Goal: Information Seeking & Learning: Learn about a topic

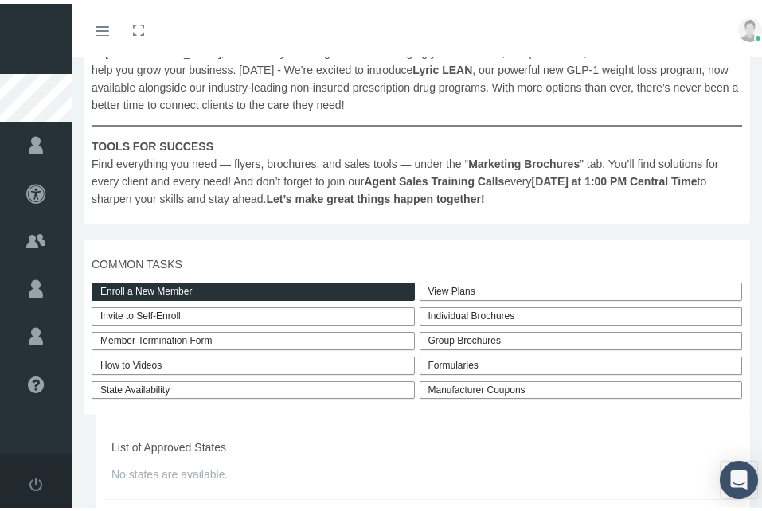
scroll to position [416, 0]
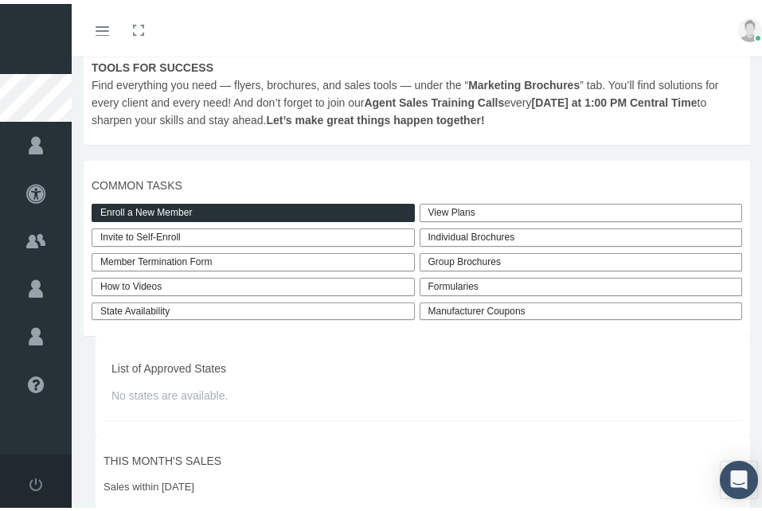
click at [115, 283] on link "How to Videos" at bounding box center [253, 283] width 323 height 18
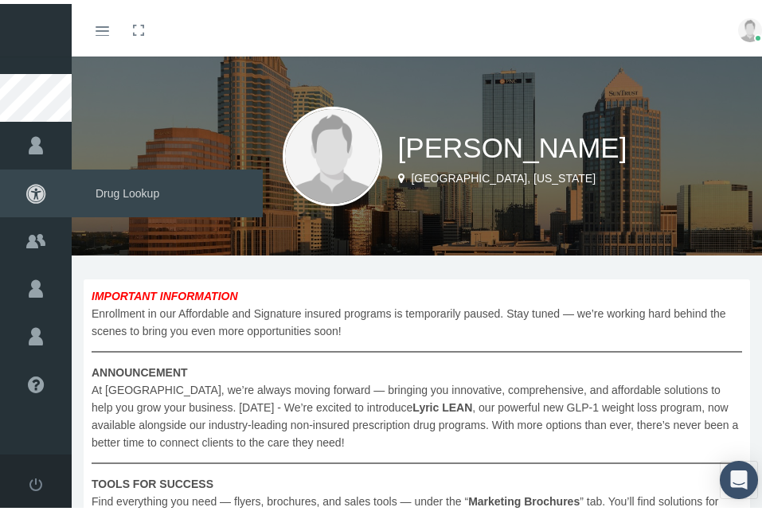
click at [145, 180] on span "Drug Lookup" at bounding box center [167, 190] width 191 height 48
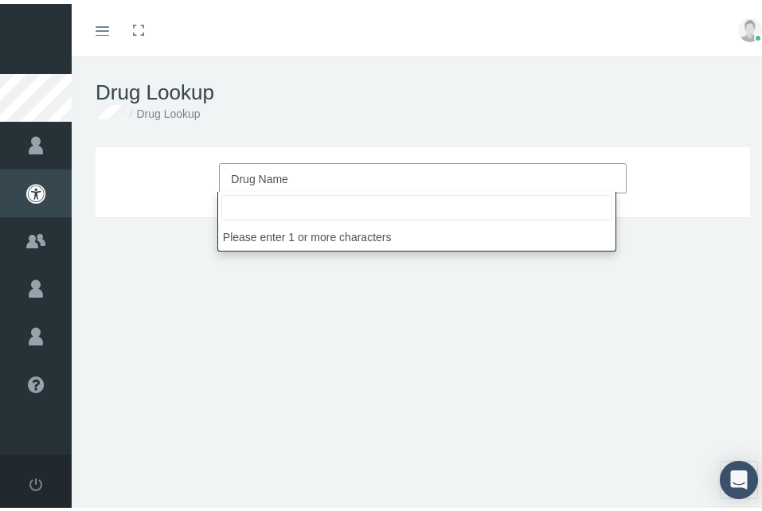
click at [302, 177] on span "Drug Name" at bounding box center [417, 175] width 373 height 21
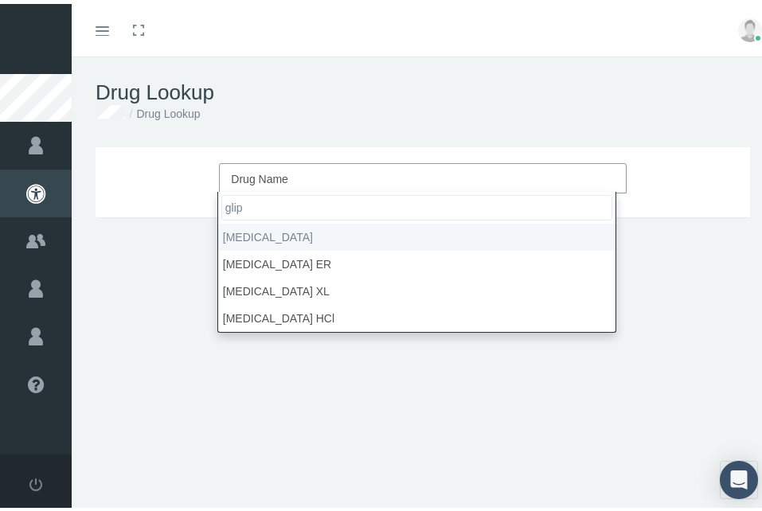
type input "glip"
select select "glipiZIDE"
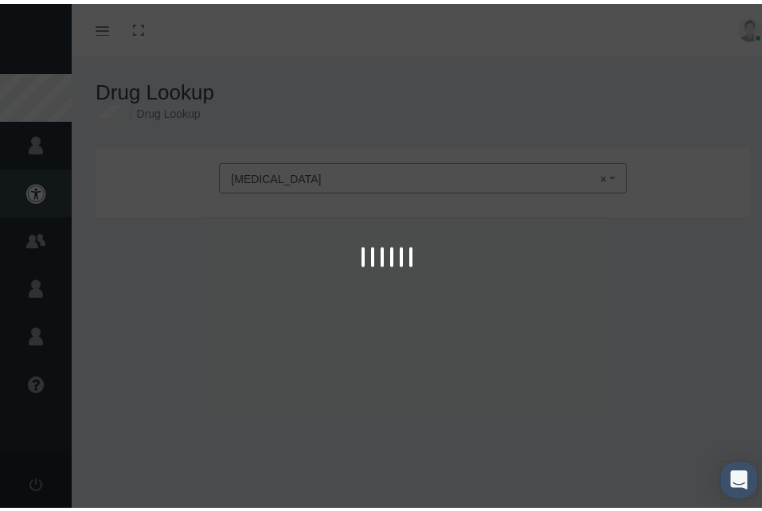
type input "30"
select select "Tablet"
select select "10 MG"
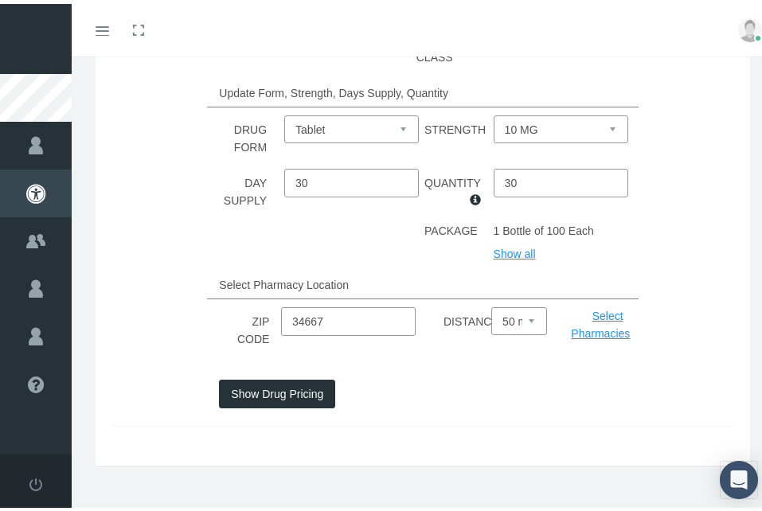
scroll to position [247, 0]
click at [294, 375] on button "Show Drug Pricing" at bounding box center [277, 389] width 116 height 29
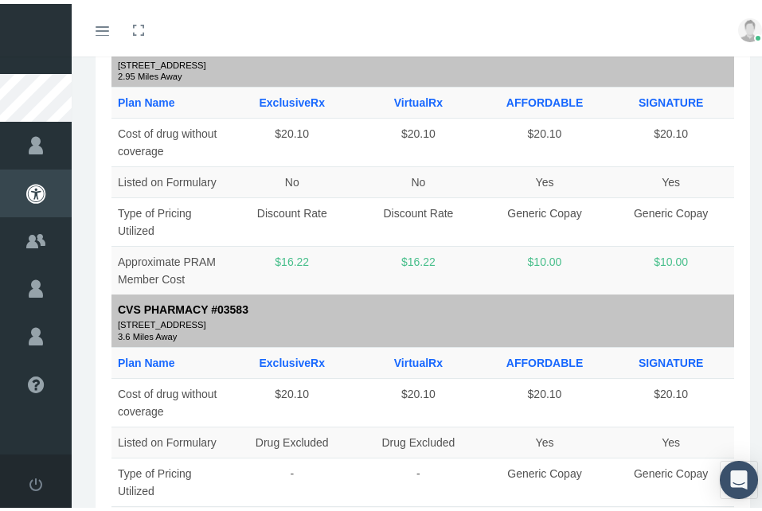
scroll to position [2396, 0]
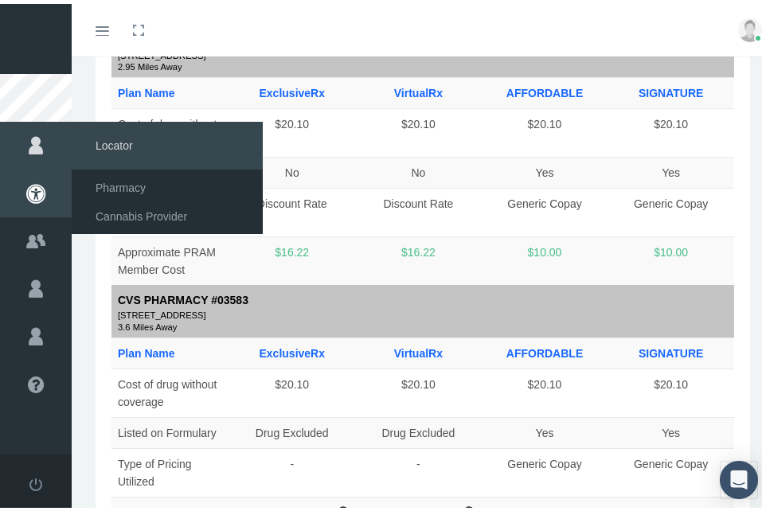
click at [126, 148] on span "Locator" at bounding box center [167, 142] width 191 height 48
click at [121, 211] on span "Cannabis Provider" at bounding box center [141, 212] width 92 height 27
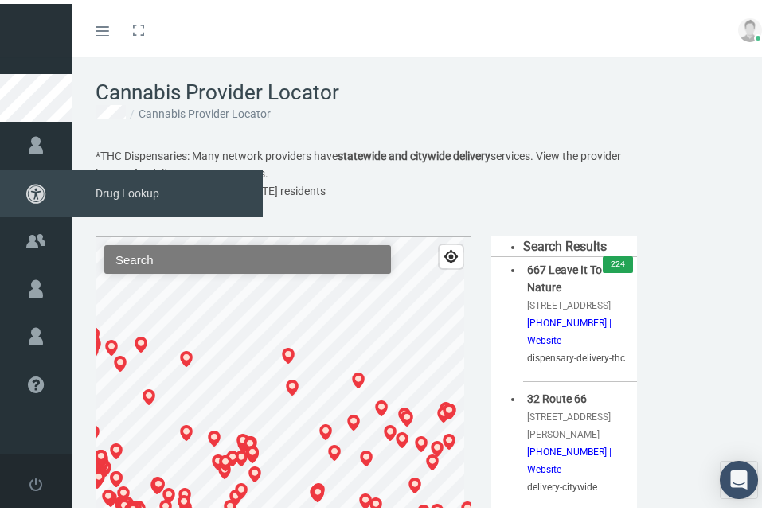
click at [40, 184] on icon at bounding box center [36, 190] width 72 height 48
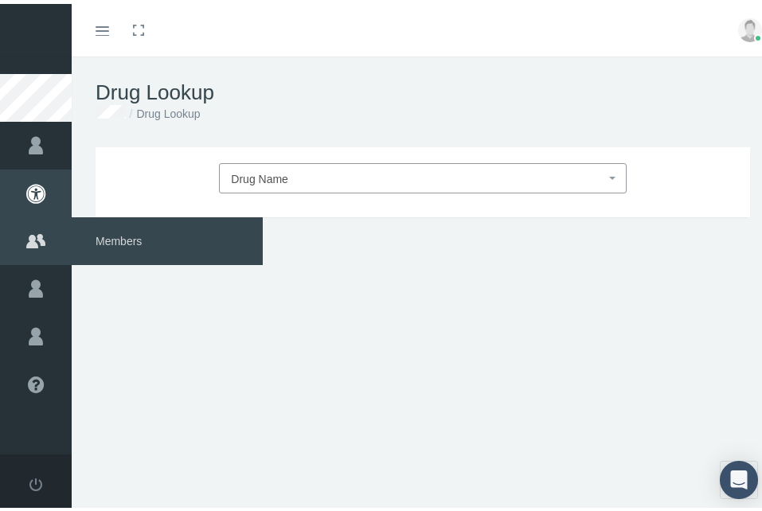
click at [41, 236] on icon at bounding box center [36, 237] width 72 height 48
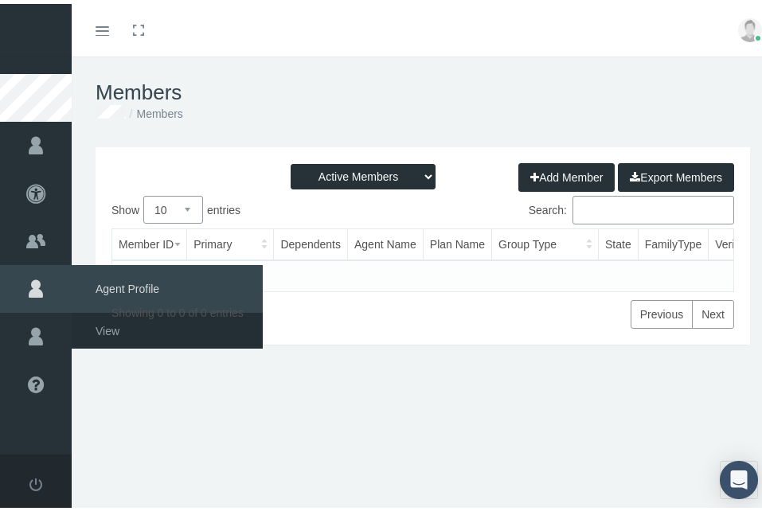
click at [33, 280] on icon at bounding box center [36, 285] width 72 height 48
click at [103, 323] on span "View" at bounding box center [107, 327] width 24 height 27
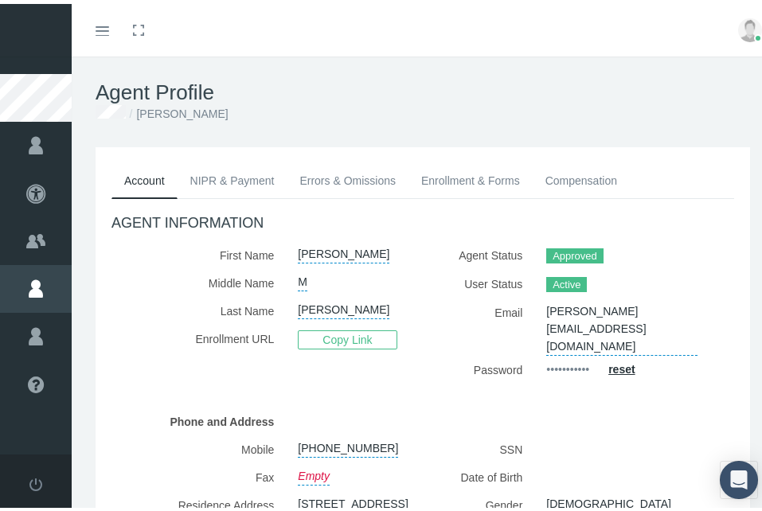
click at [228, 185] on link "NIPR & Payment" at bounding box center [232, 176] width 110 height 35
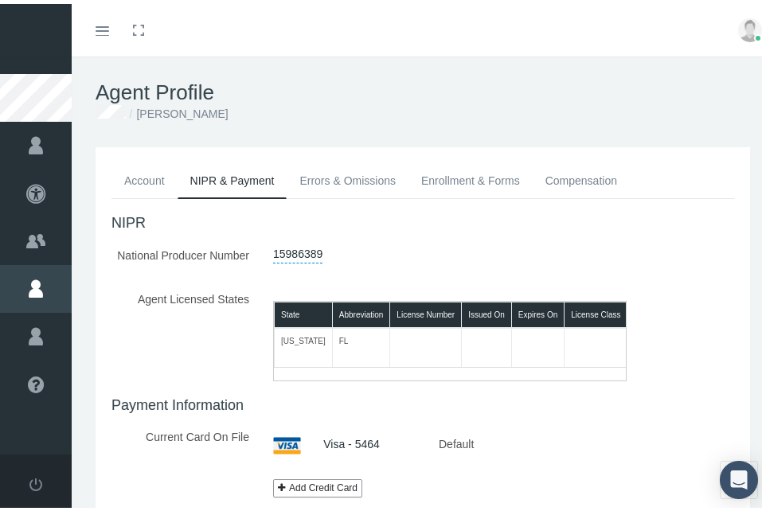
click at [382, 177] on link "Errors & Omissions" at bounding box center [347, 176] width 122 height 35
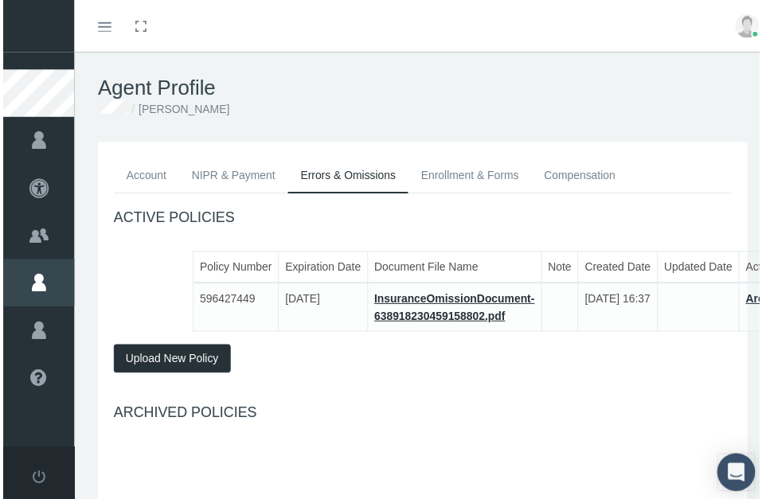
click at [465, 174] on link "Enrollment & Forms" at bounding box center [470, 176] width 124 height 35
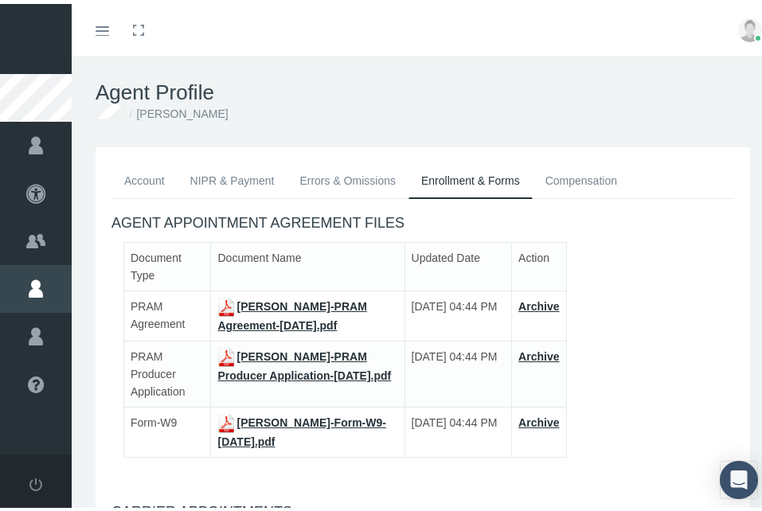
click at [591, 174] on link "Compensation" at bounding box center [580, 176] width 97 height 35
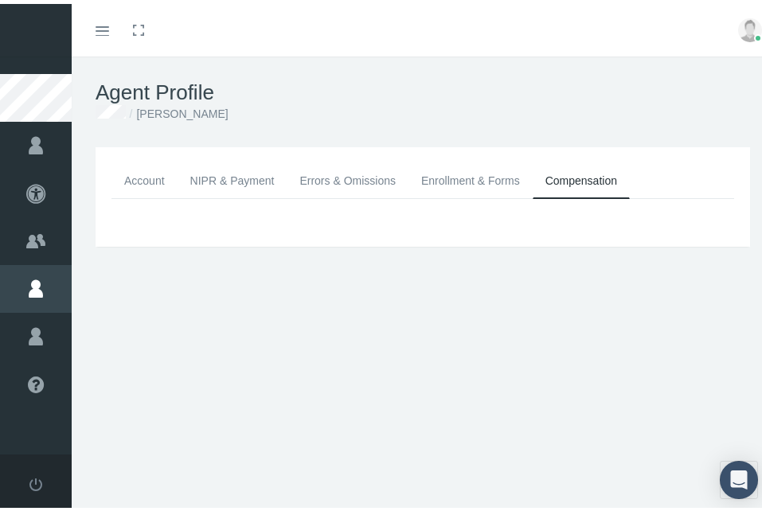
click at [102, 28] on icon "Toggle menubar" at bounding box center [102, 27] width 14 height 10
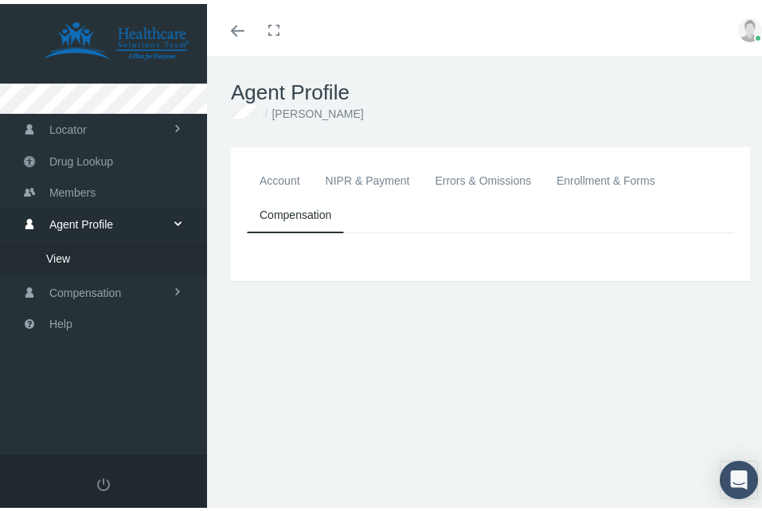
click at [236, 22] on icon "Toggle menubar" at bounding box center [238, 27] width 14 height 10
